Goal: Book appointment/travel/reservation

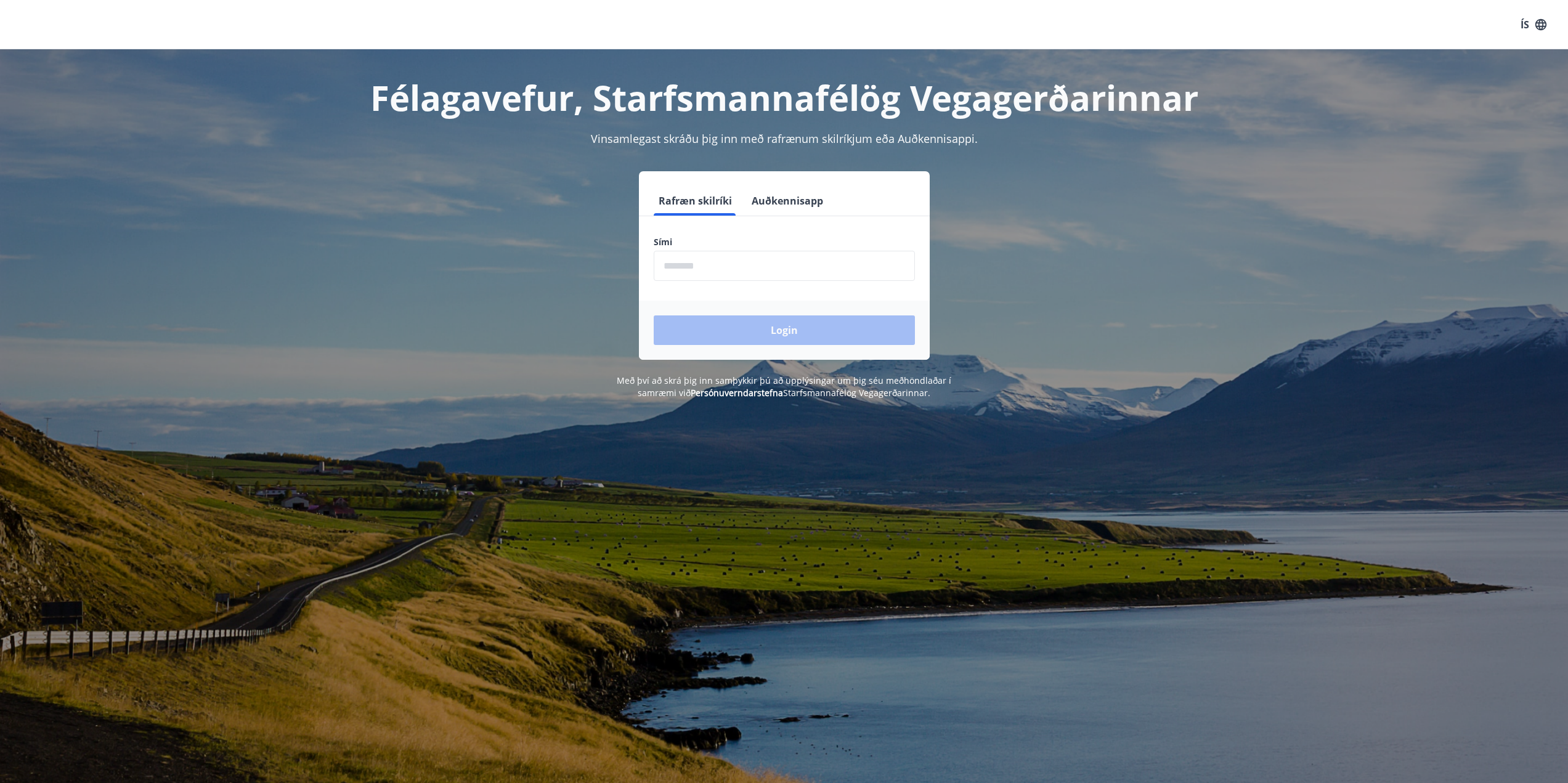
click at [807, 255] on input "phone" at bounding box center [784, 266] width 261 height 30
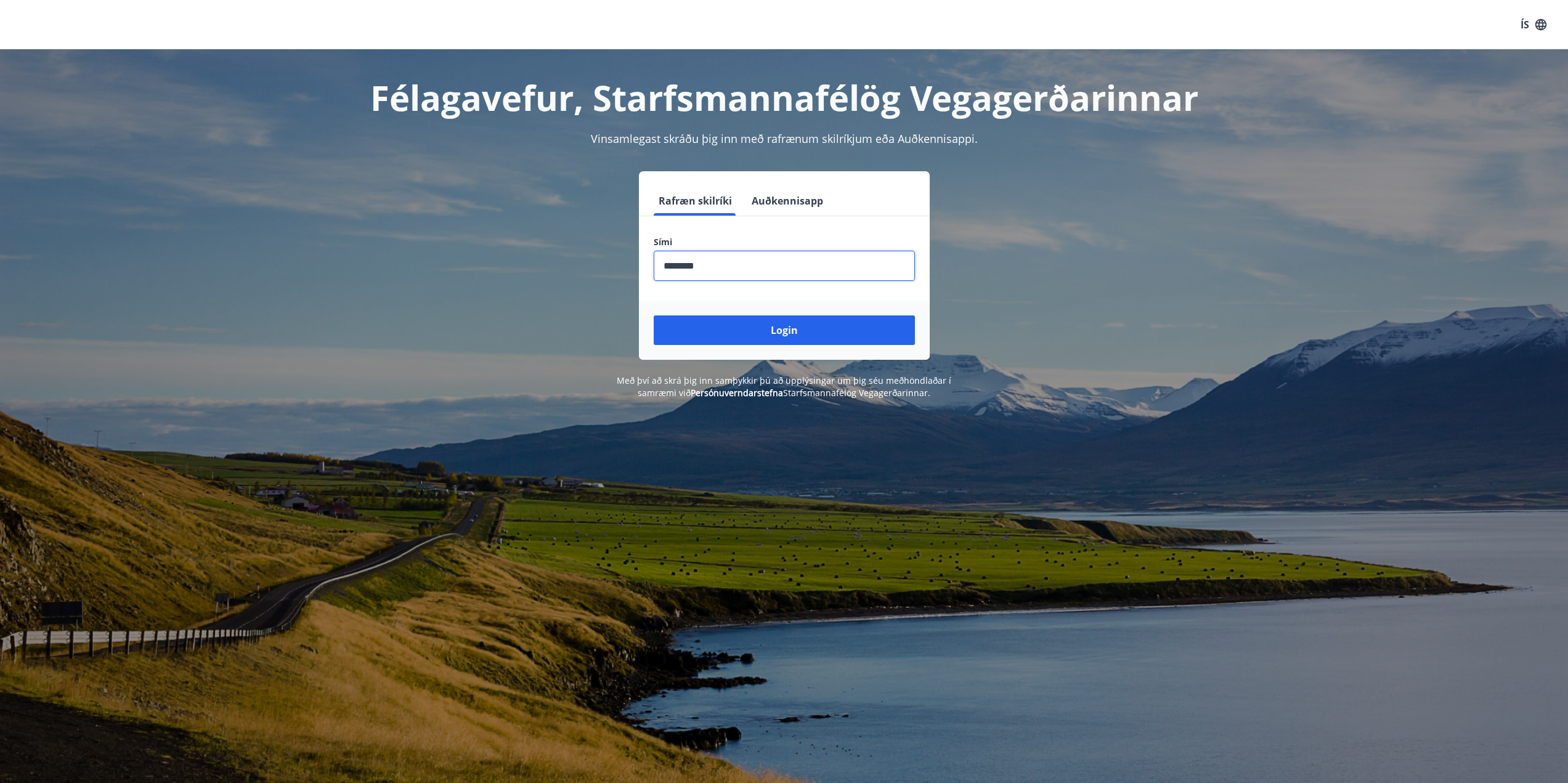
type input "********"
click at [653, 315] on button "Login" at bounding box center [784, 330] width 261 height 29
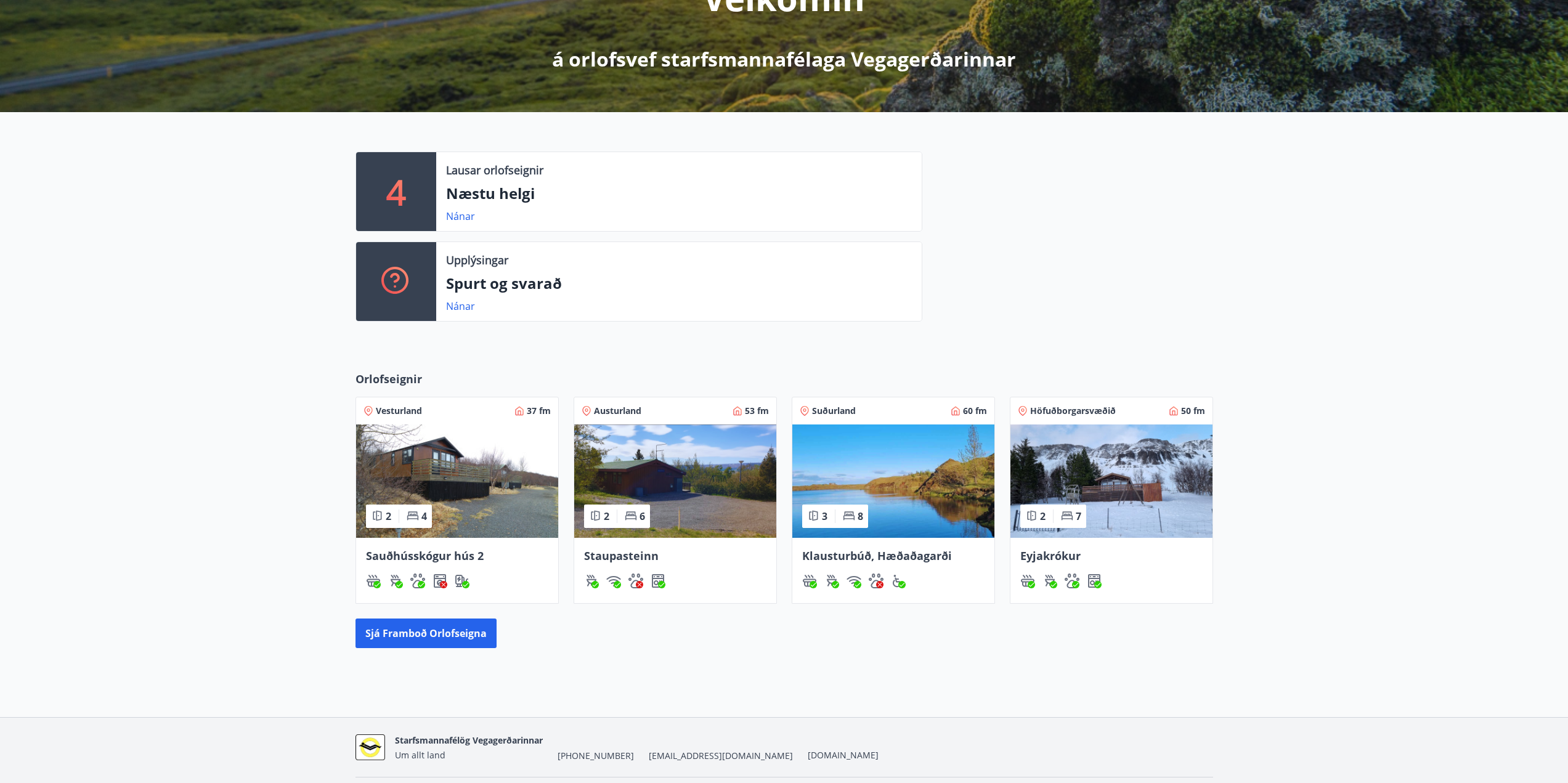
scroll to position [233, 0]
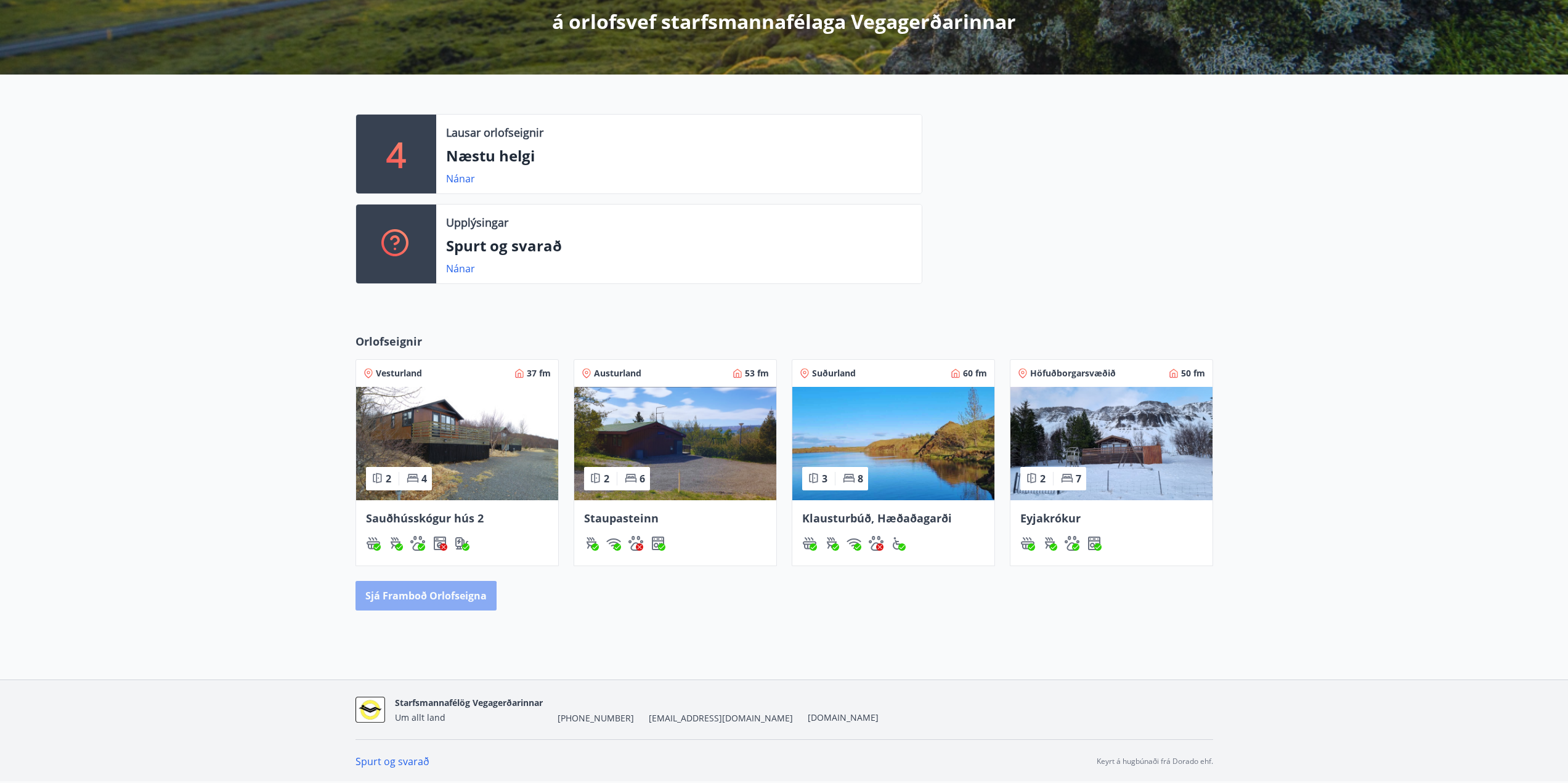
click at [392, 603] on button "Sjá framboð orlofseigna" at bounding box center [426, 595] width 141 height 29
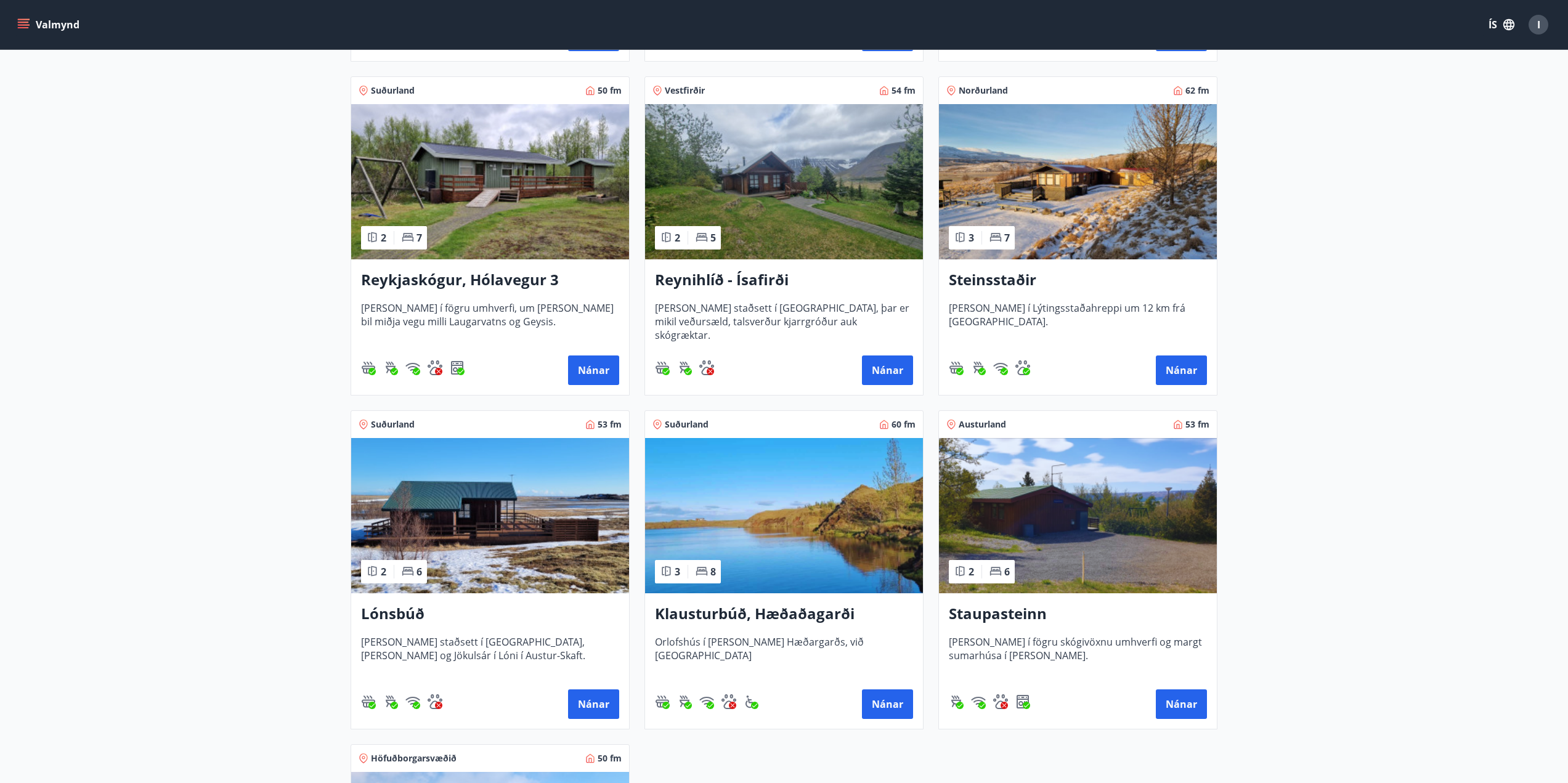
scroll to position [555, 0]
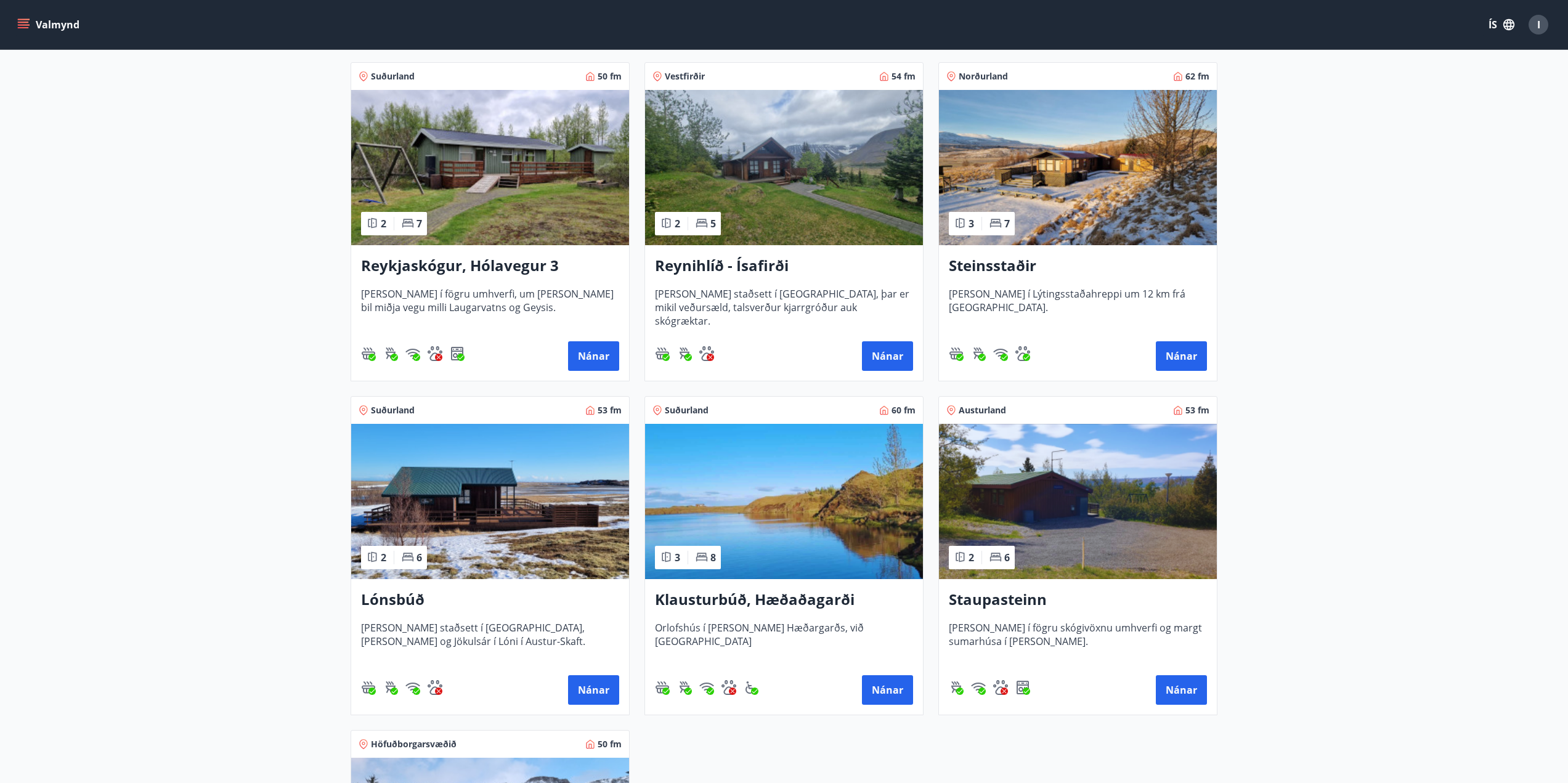
click at [531, 506] on img at bounding box center [490, 501] width 278 height 155
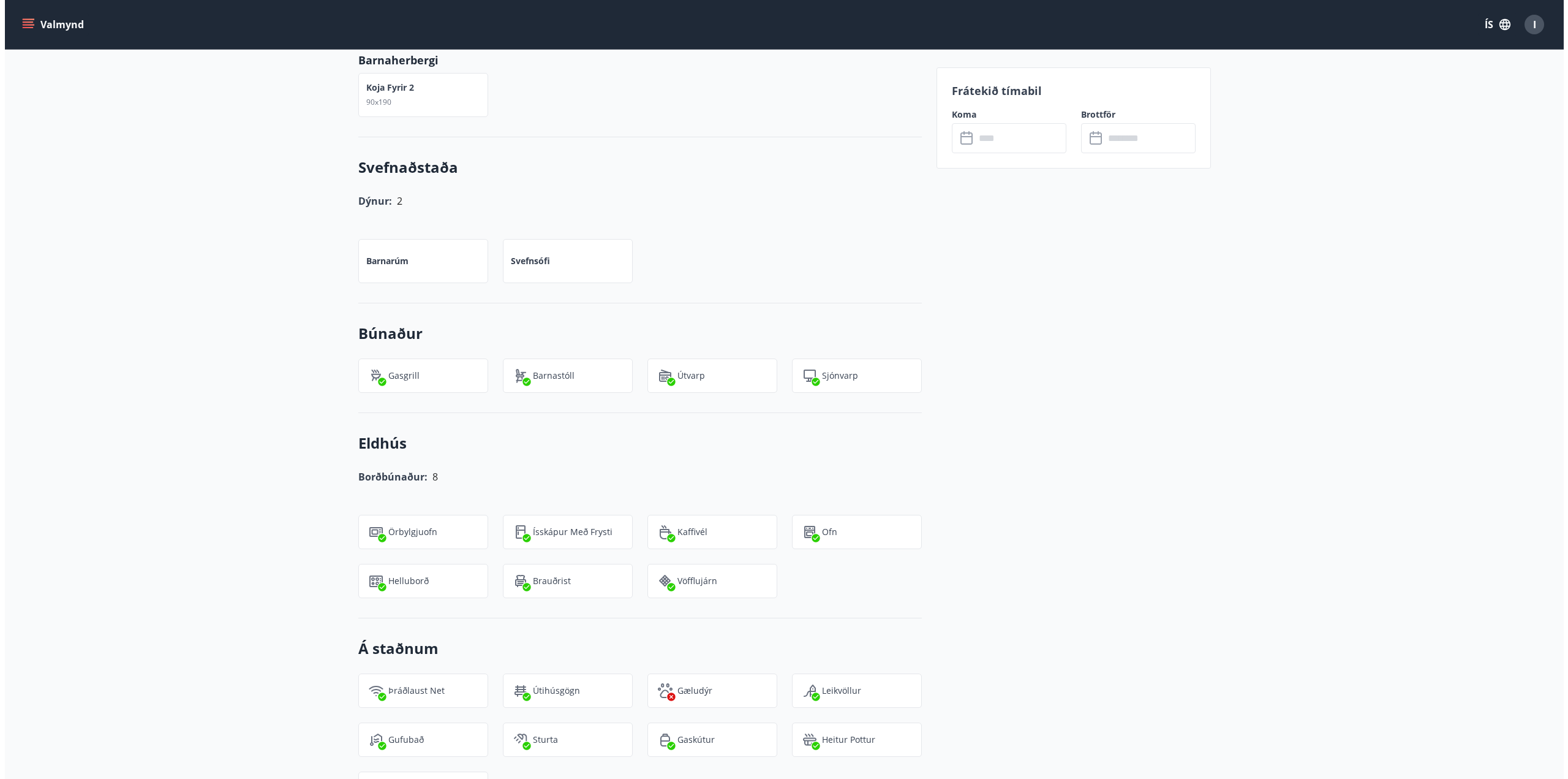
scroll to position [735, 0]
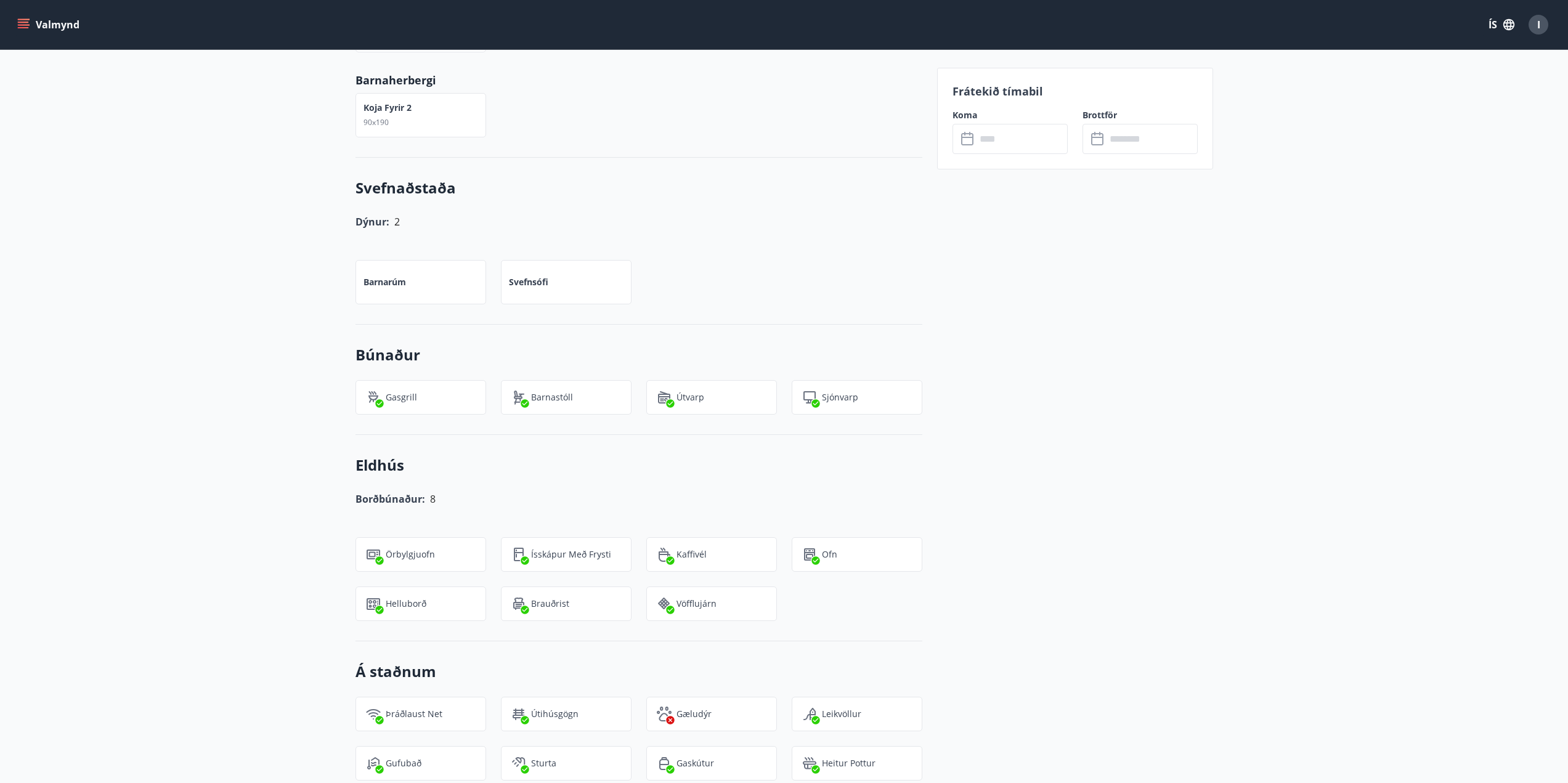
click at [993, 139] on input "text" at bounding box center [1022, 139] width 92 height 30
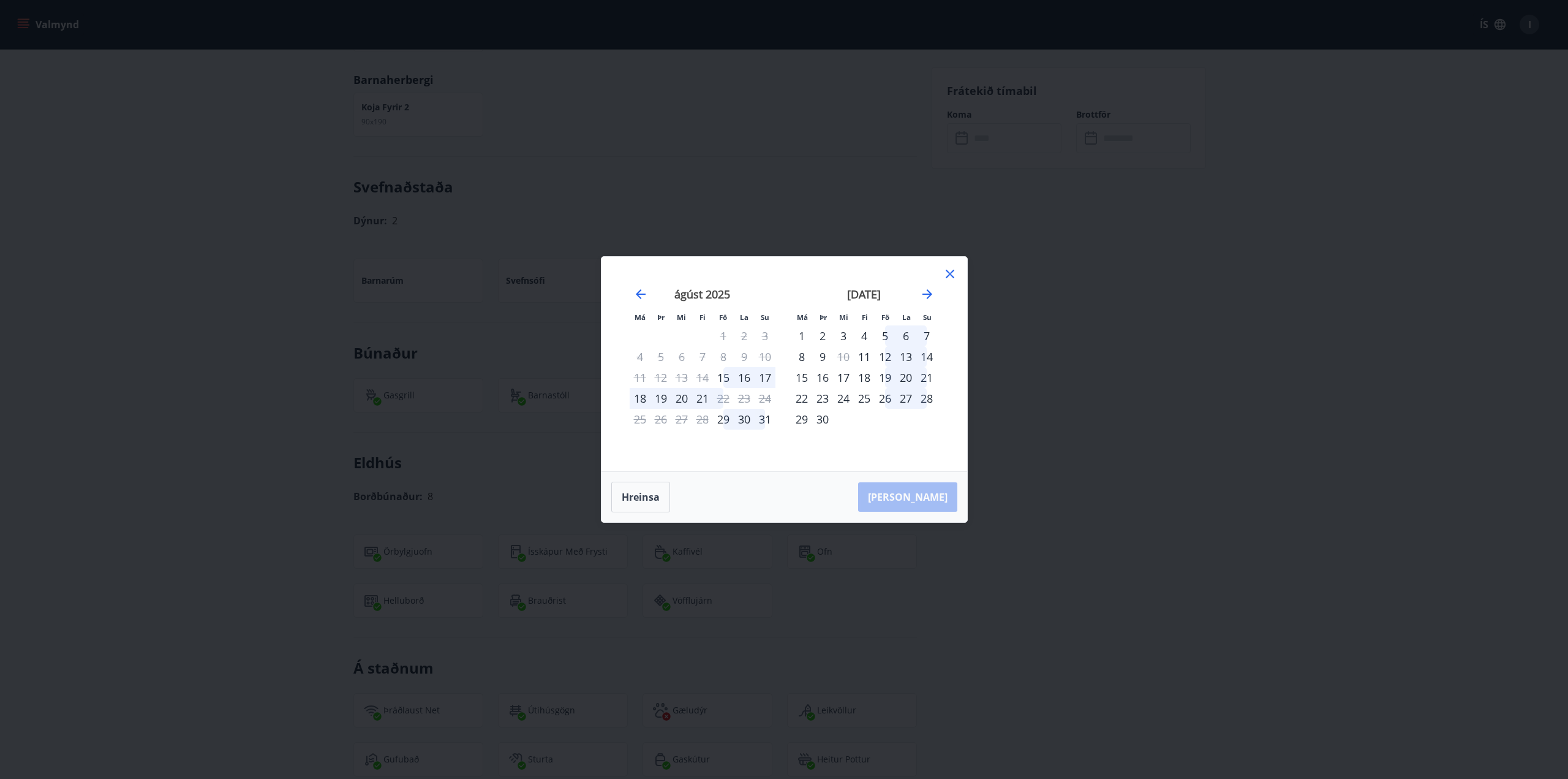
click at [664, 402] on div "19" at bounding box center [660, 398] width 21 height 21
click at [703, 402] on div "21" at bounding box center [702, 398] width 21 height 21
